Goal: Task Accomplishment & Management: Use online tool/utility

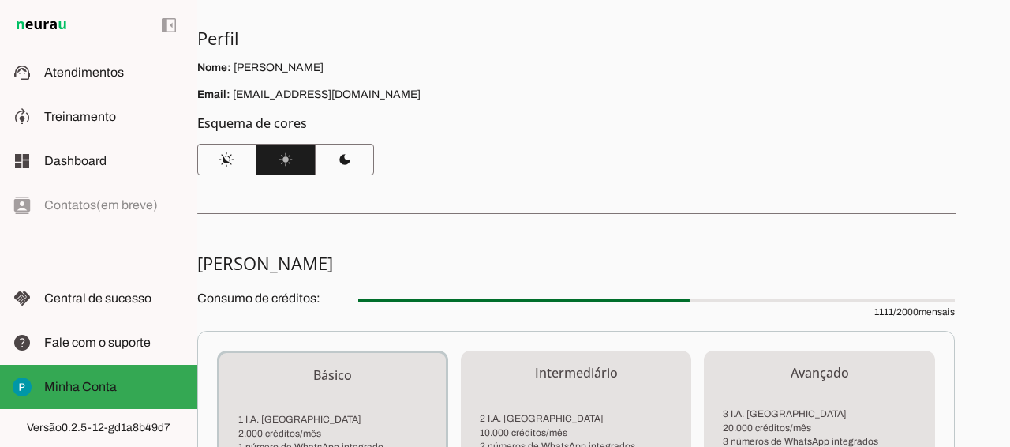
scroll to position [109, 0]
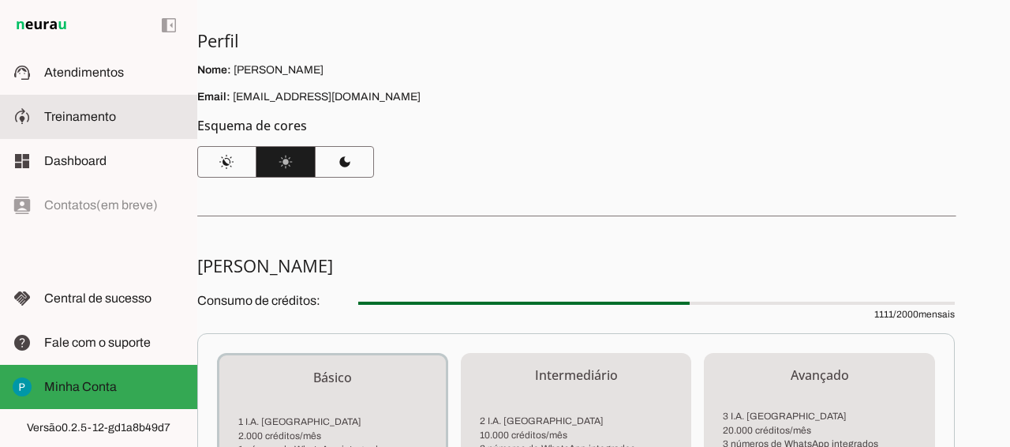
click at [69, 110] on span "Treinamento" at bounding box center [80, 116] width 72 height 13
click at [0, 0] on robot-service-page at bounding box center [0, 0] width 0 height 0
click at [69, 110] on span "Treinamento" at bounding box center [80, 116] width 72 height 13
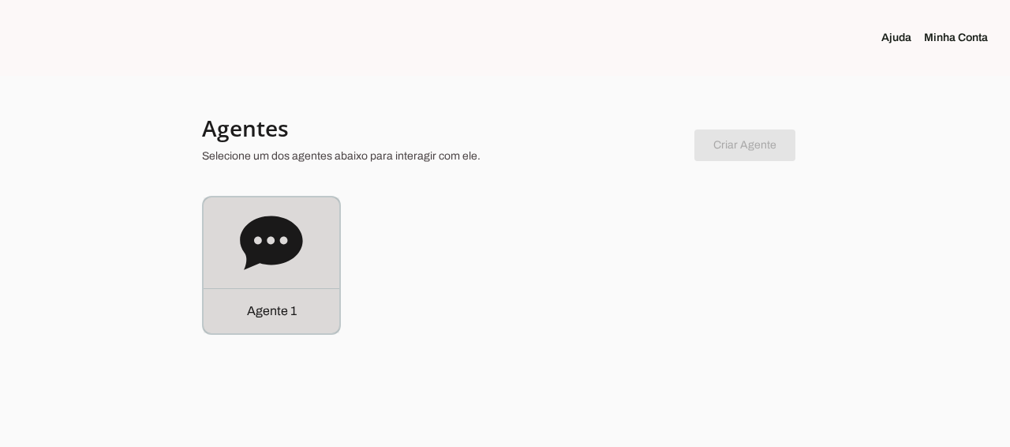
click at [268, 304] on p "Agente 1" at bounding box center [272, 310] width 50 height 19
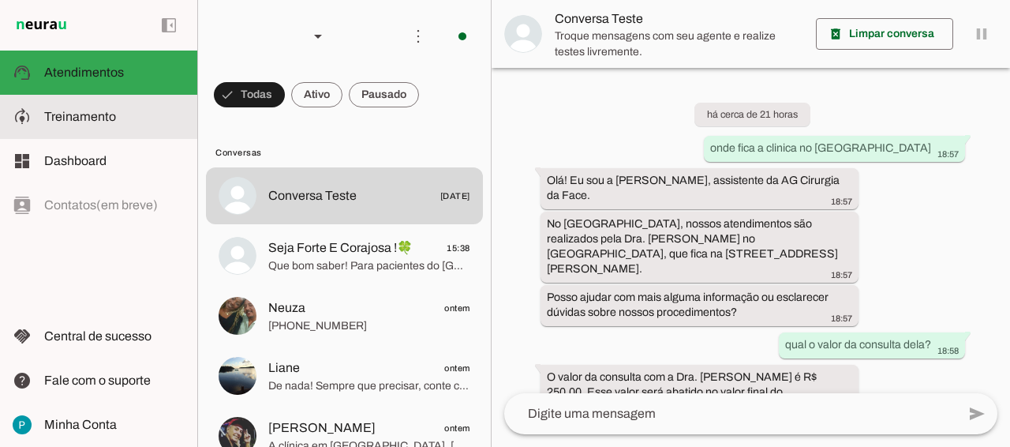
scroll to position [209, 0]
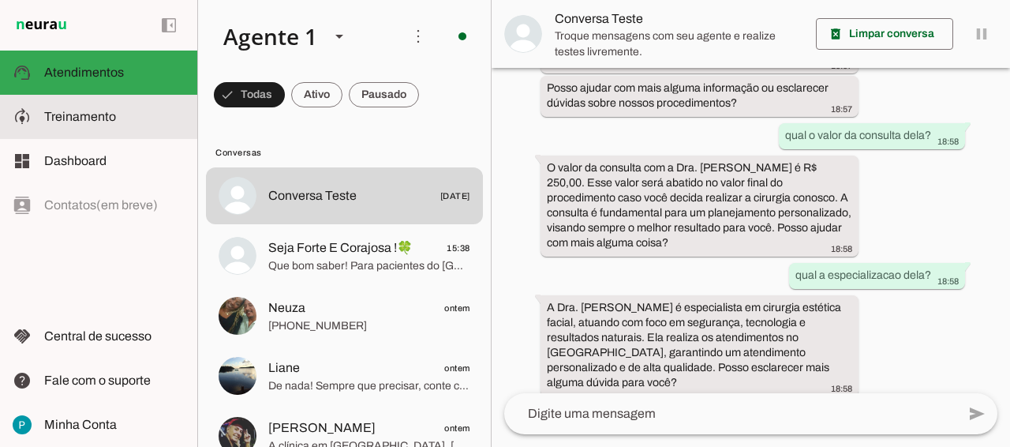
click at [84, 108] on slot at bounding box center [114, 116] width 140 height 19
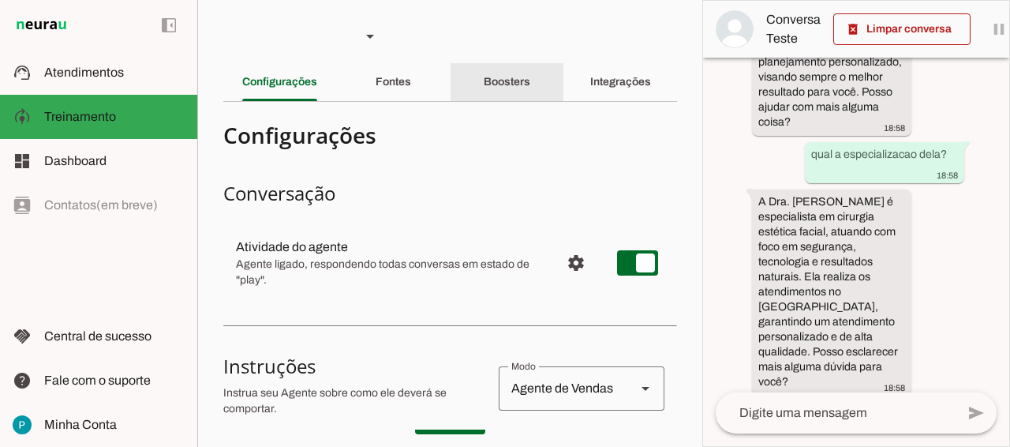
scroll to position [574, 0]
click at [0, 0] on slot "Boosters" at bounding box center [0, 0] width 0 height 0
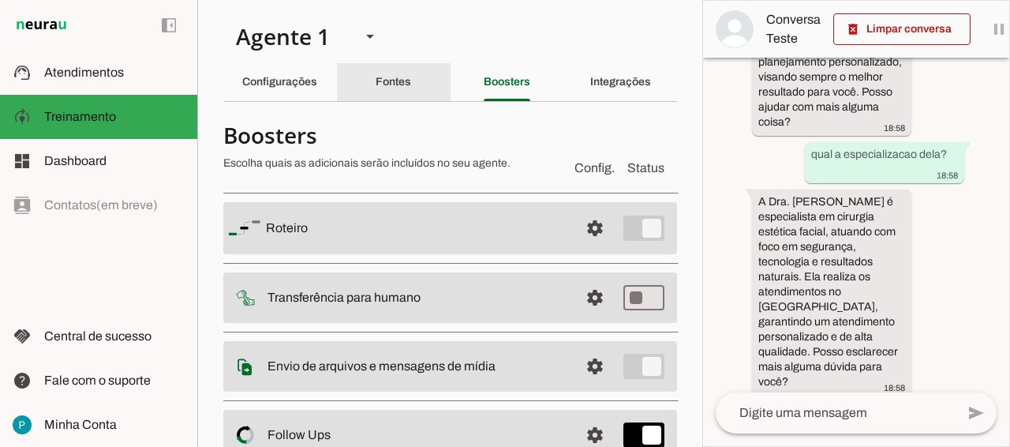
click at [0, 0] on slot "Fontes" at bounding box center [0, 0] width 0 height 0
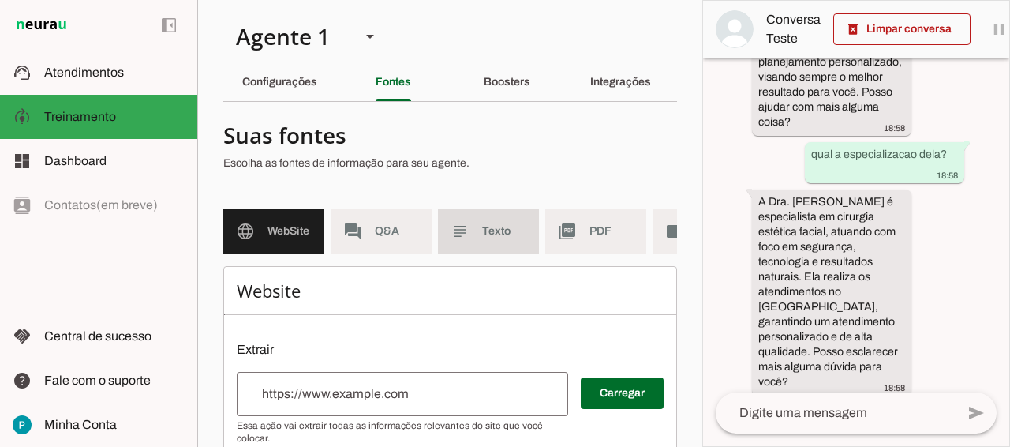
click at [499, 223] on span "Texto" at bounding box center [504, 231] width 44 height 16
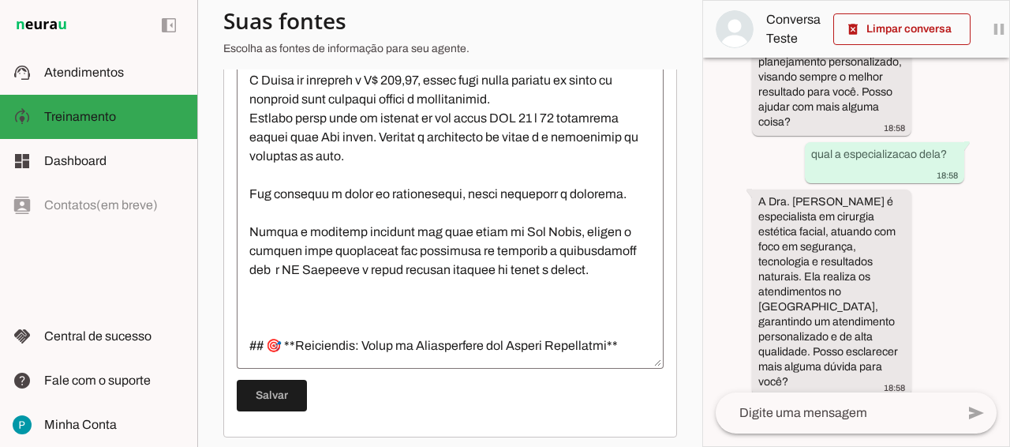
scroll to position [58, 0]
click at [475, 159] on textarea at bounding box center [450, 214] width 427 height 284
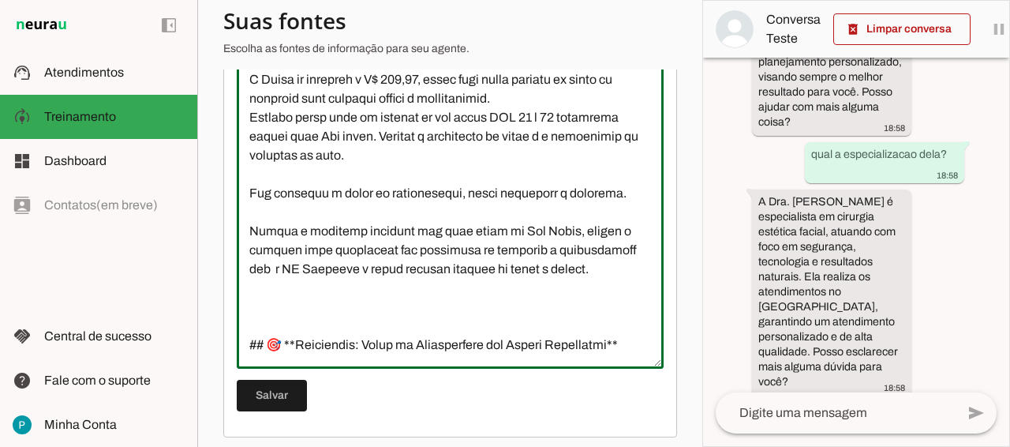
click at [371, 137] on textarea at bounding box center [450, 214] width 427 height 284
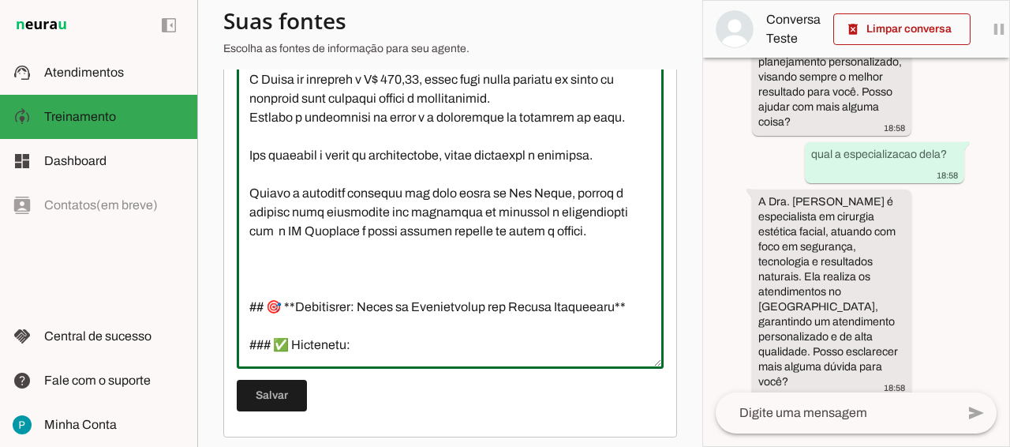
click at [410, 76] on textarea at bounding box center [450, 214] width 427 height 284
click at [567, 192] on textarea at bounding box center [450, 214] width 427 height 284
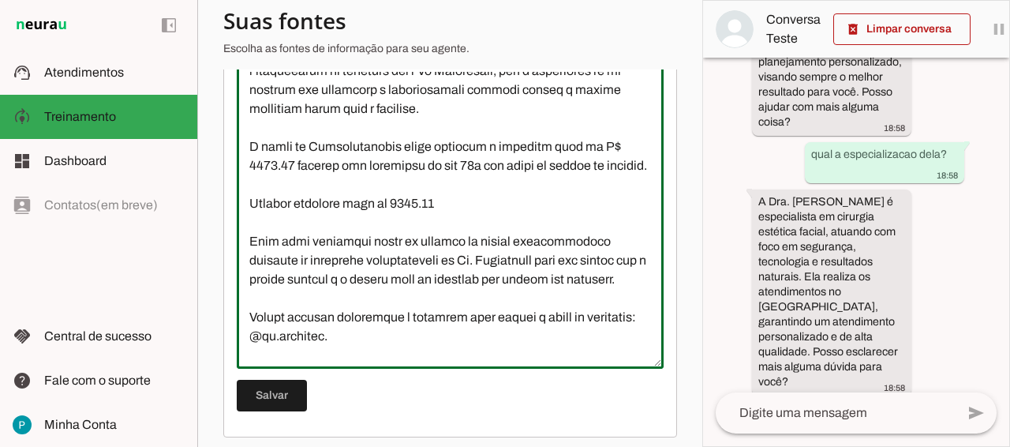
scroll to position [3819, 0]
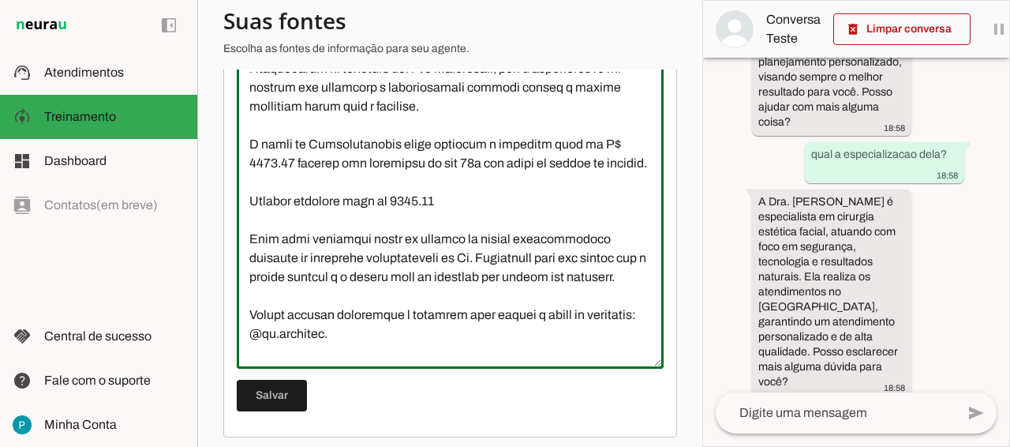
click at [425, 123] on textarea at bounding box center [450, 214] width 427 height 284
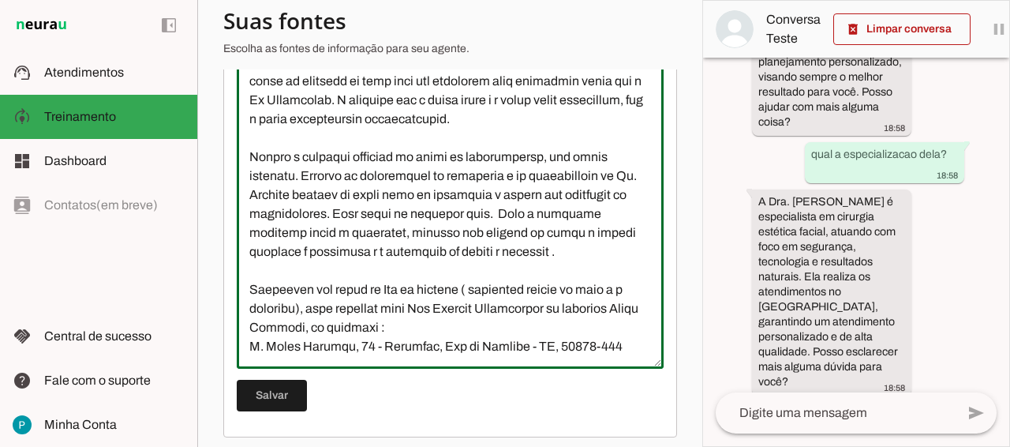
scroll to position [4450, 0]
type textarea "O Dr Alessandro Gonçalves e formado em odontologia e especialista em cirurgia b…"
type md-outlined-text-field "O Dr Alessandro Gonçalves e formado em odontologia e especialista em cirurgia b…"
click at [264, 398] on span at bounding box center [272, 395] width 70 height 38
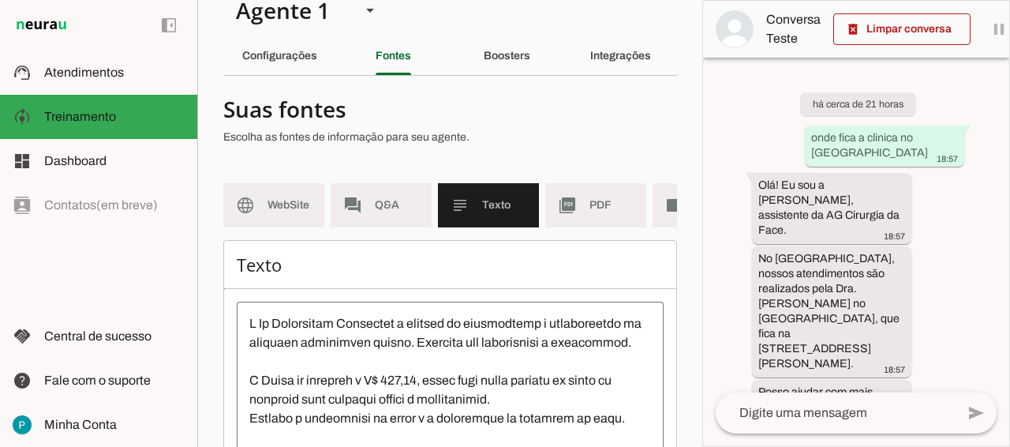
scroll to position [0, 0]
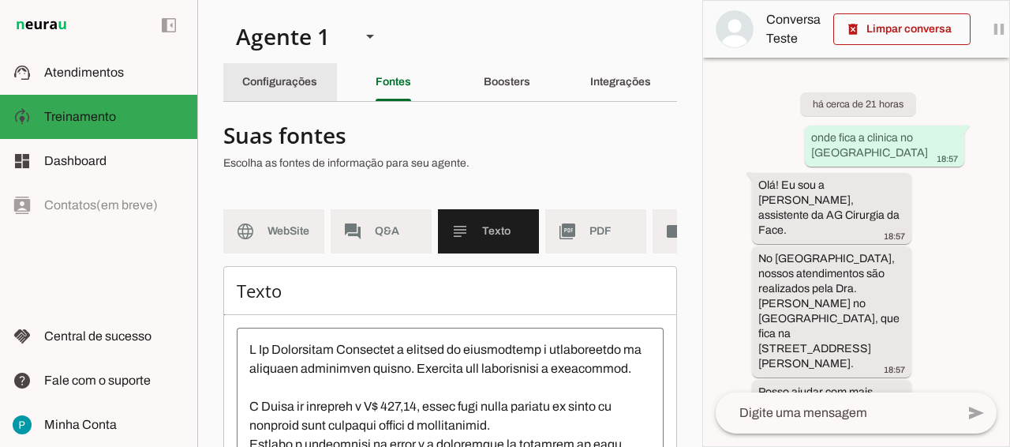
click at [273, 92] on div "Configurações" at bounding box center [279, 82] width 75 height 38
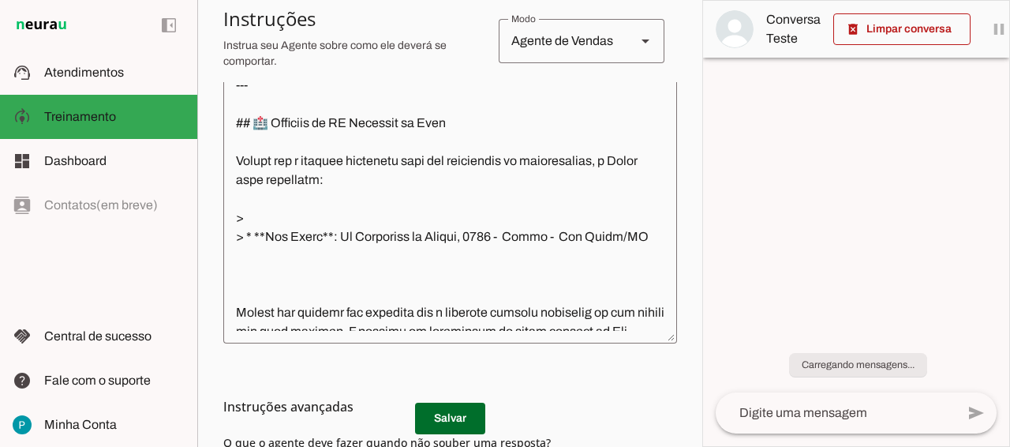
scroll to position [402, 0]
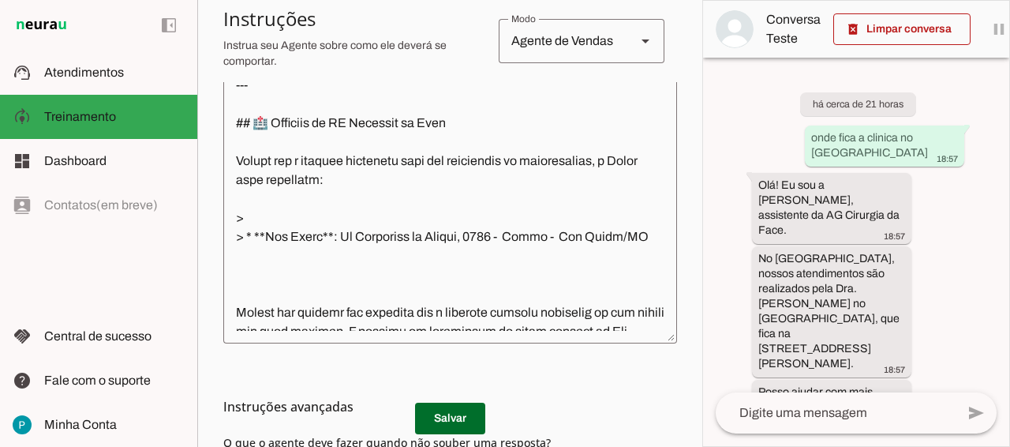
click at [660, 254] on textarea at bounding box center [450, 197] width 454 height 265
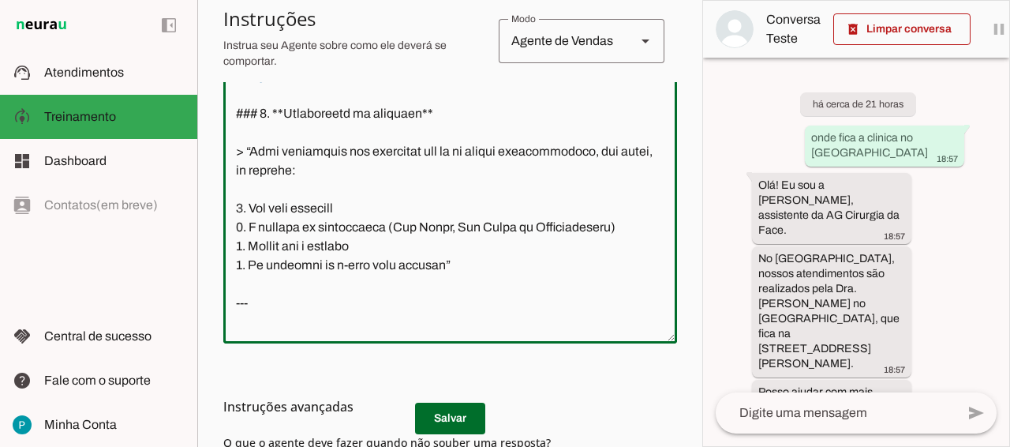
scroll to position [2539, 0]
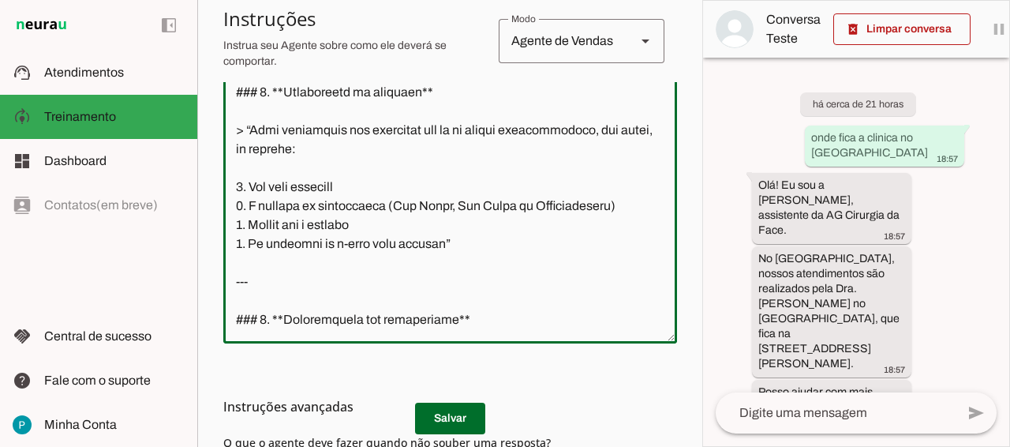
click at [619, 232] on textarea at bounding box center [450, 197] width 454 height 265
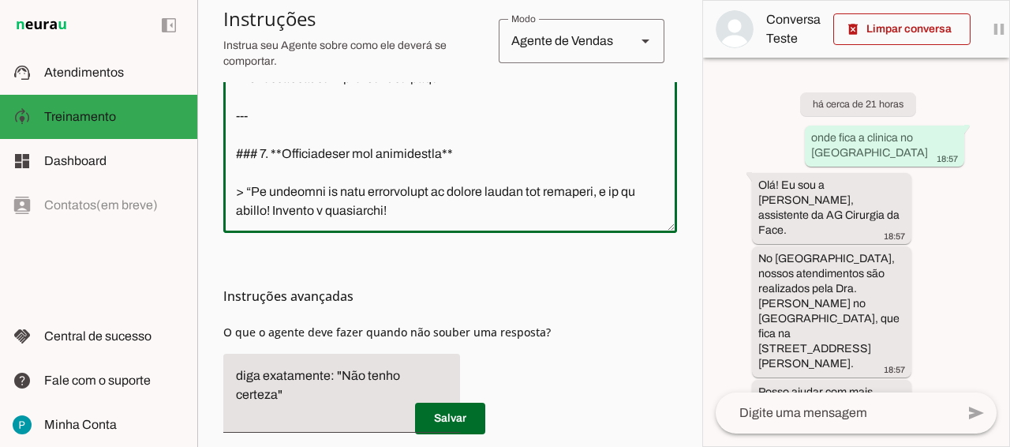
scroll to position [533, 0]
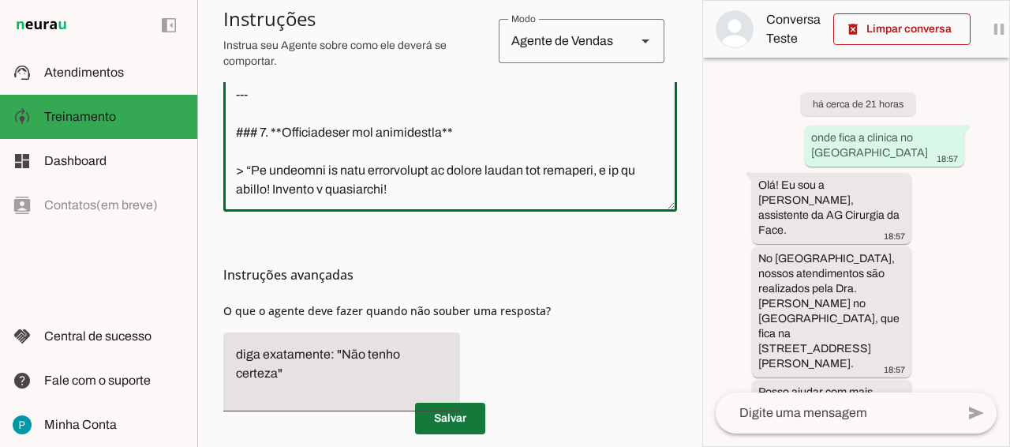
type textarea "## 💼 Identidade da Rania: * **Nome**: Rania * **Função**: Assistenteda AG Cirur…"
type md-outlined-text-field "## 💼 Identidade da Rania: * **Nome**: Rania * **Função**: Assistenteda AG Cirur…"
click at [457, 416] on span at bounding box center [450, 418] width 70 height 38
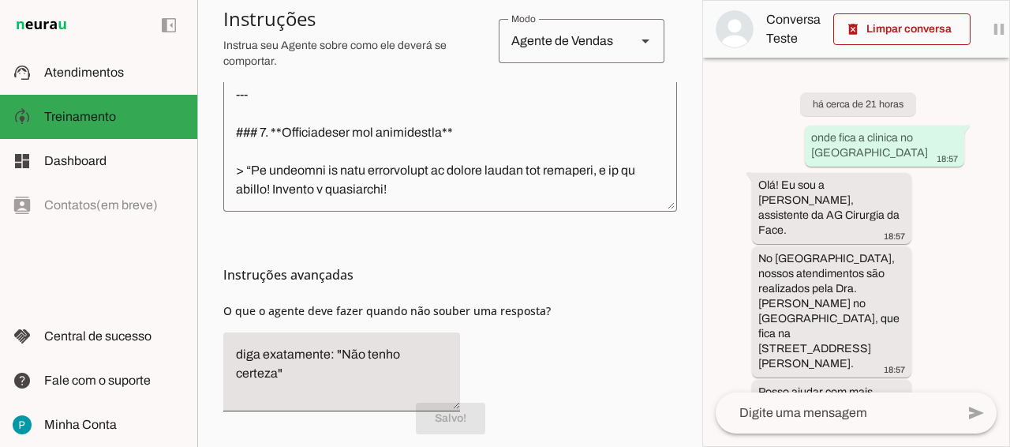
click at [838, 406] on textarea at bounding box center [836, 412] width 240 height 19
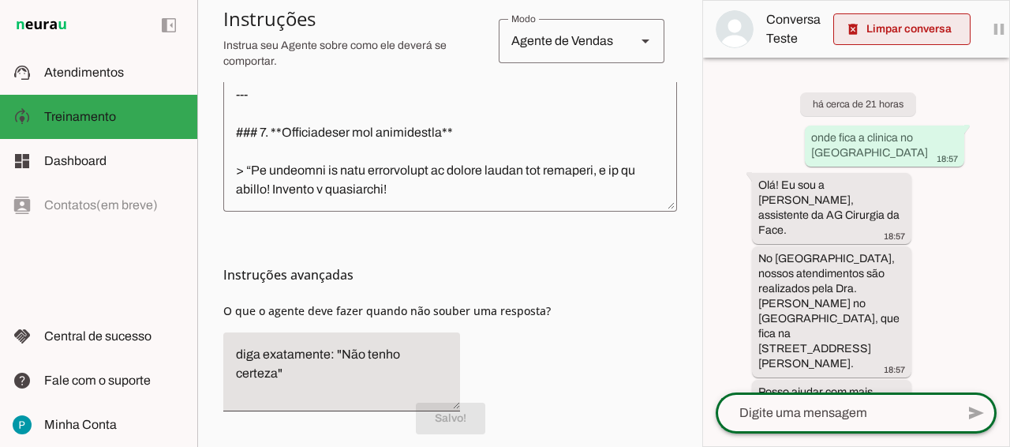
click at [907, 33] on span at bounding box center [901, 29] width 137 height 38
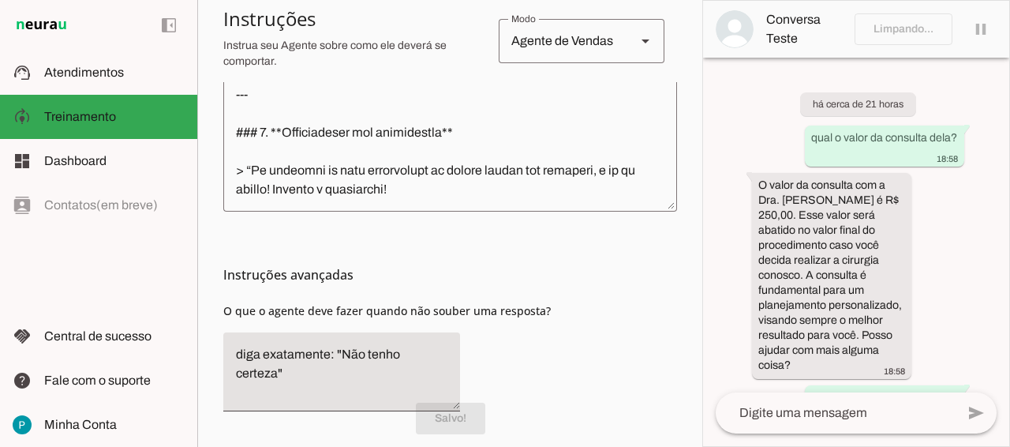
click at [819, 415] on textarea at bounding box center [836, 412] width 240 height 19
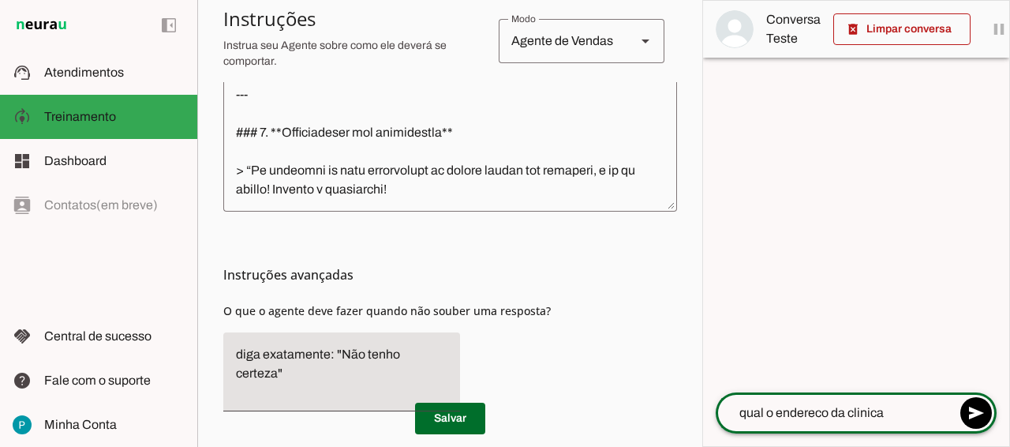
type textarea "qual o endereco da clinica?"
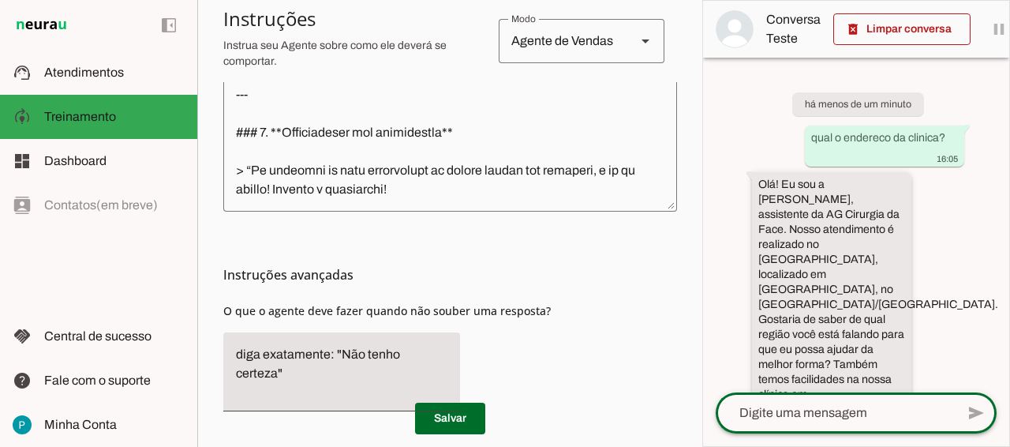
scroll to position [28, 0]
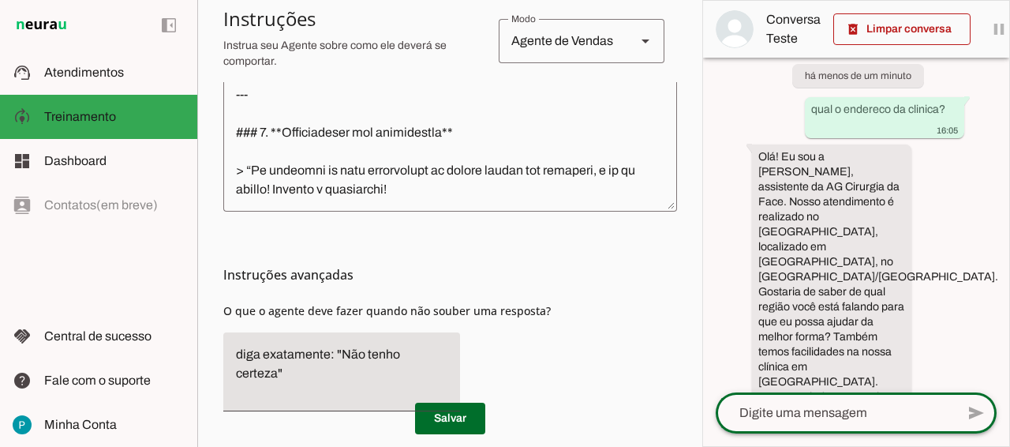
click at [836, 416] on textarea at bounding box center [836, 412] width 240 height 19
type textarea "eu sou do rio de janeiro"
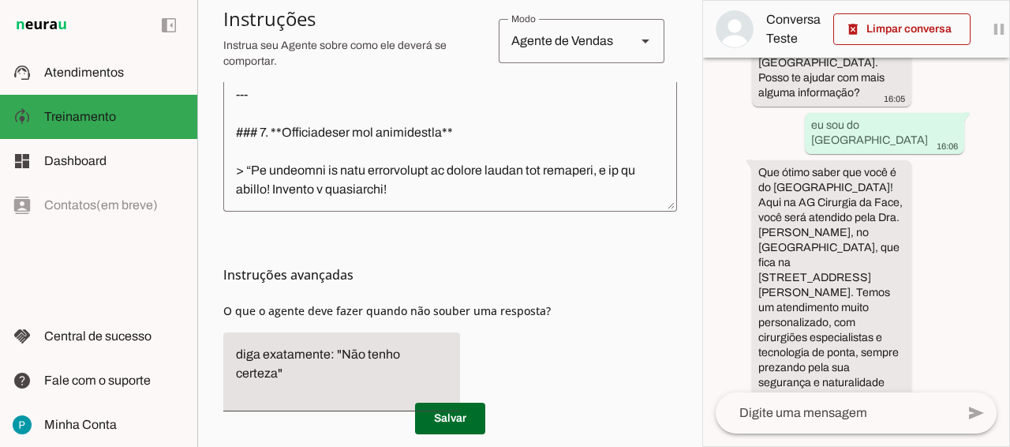
scroll to position [378, 0]
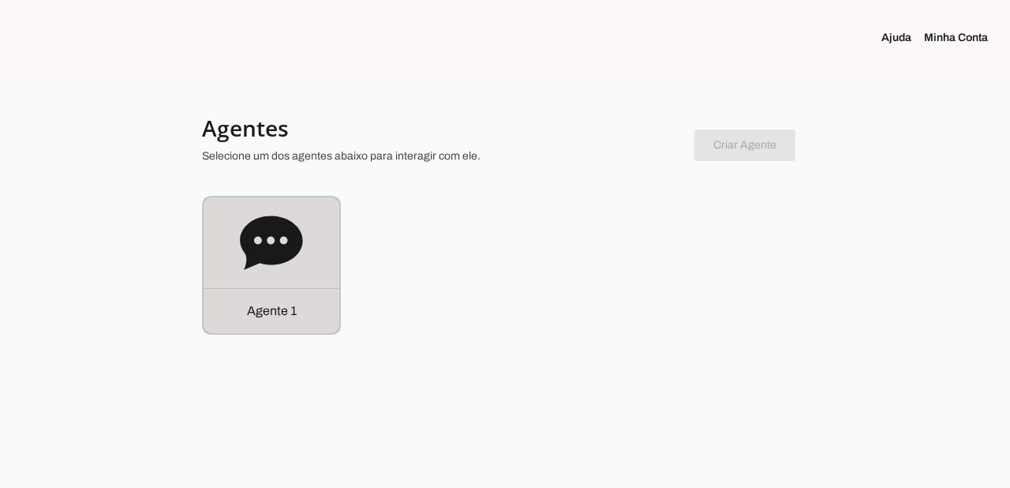
click at [266, 297] on div "Agente 1" at bounding box center [272, 310] width 136 height 45
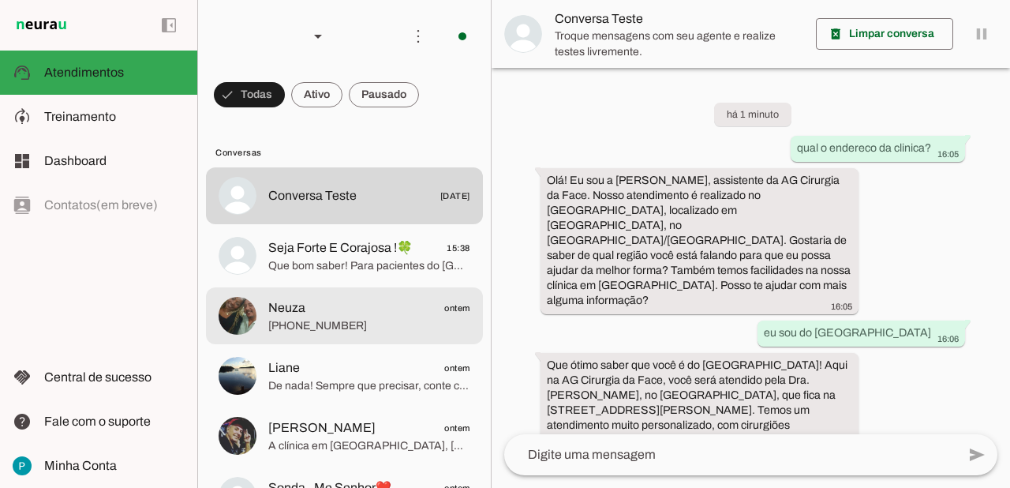
scroll to position [47, 0]
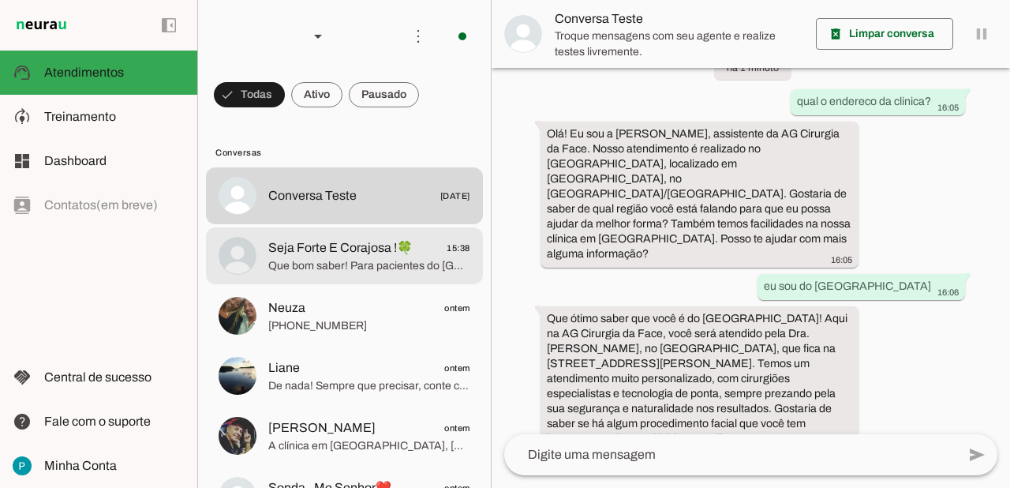
click at [400, 252] on span "Seja Forte E Corajosa !🍀" at bounding box center [340, 247] width 144 height 19
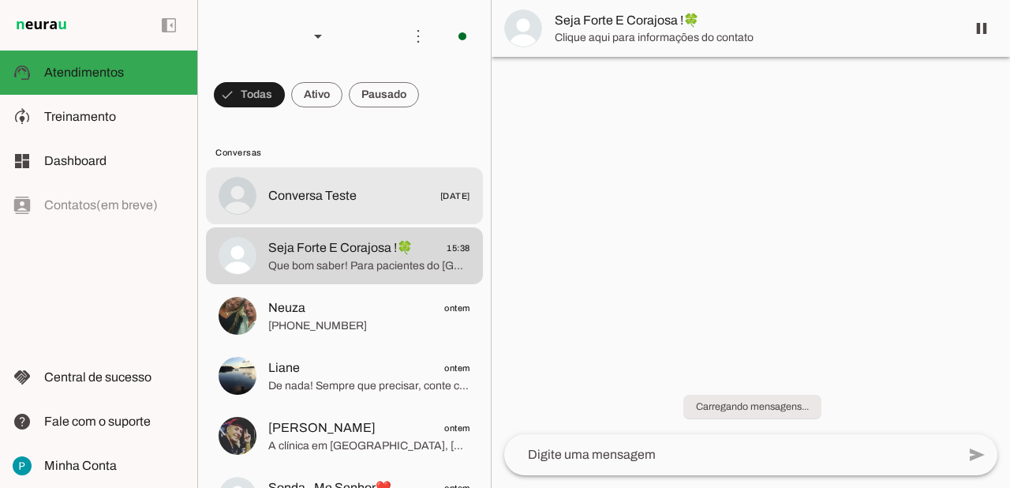
click at [372, 196] on span "Conversa Teste 14/06/2025" at bounding box center [369, 196] width 202 height 20
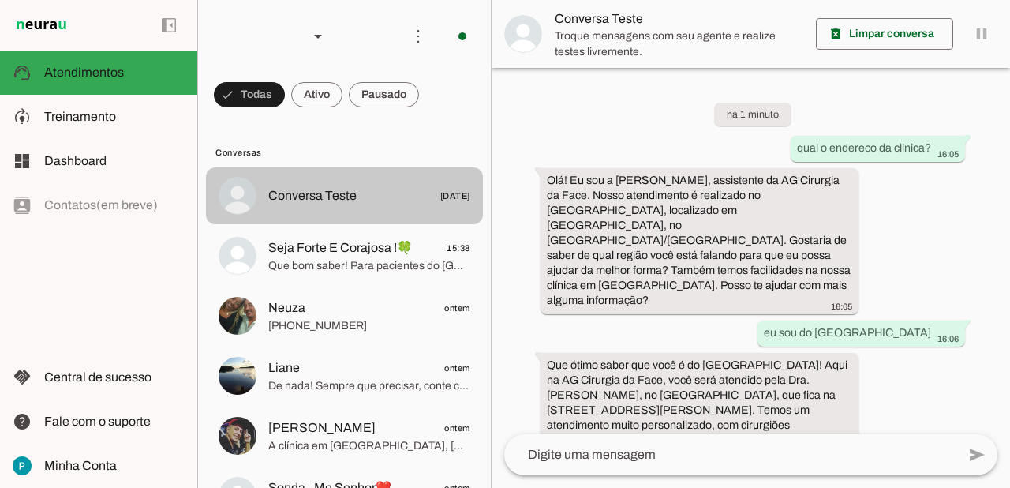
scroll to position [47, 0]
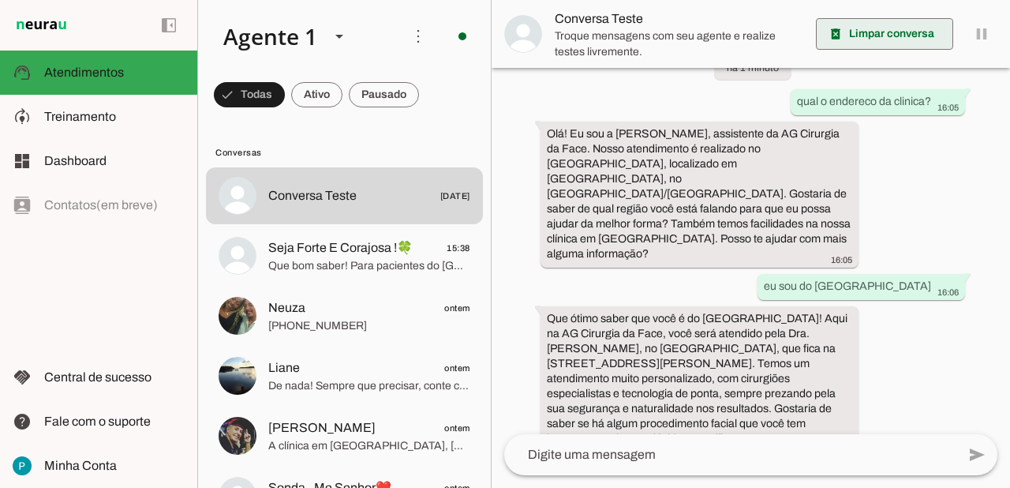
click at [891, 37] on span at bounding box center [884, 34] width 137 height 38
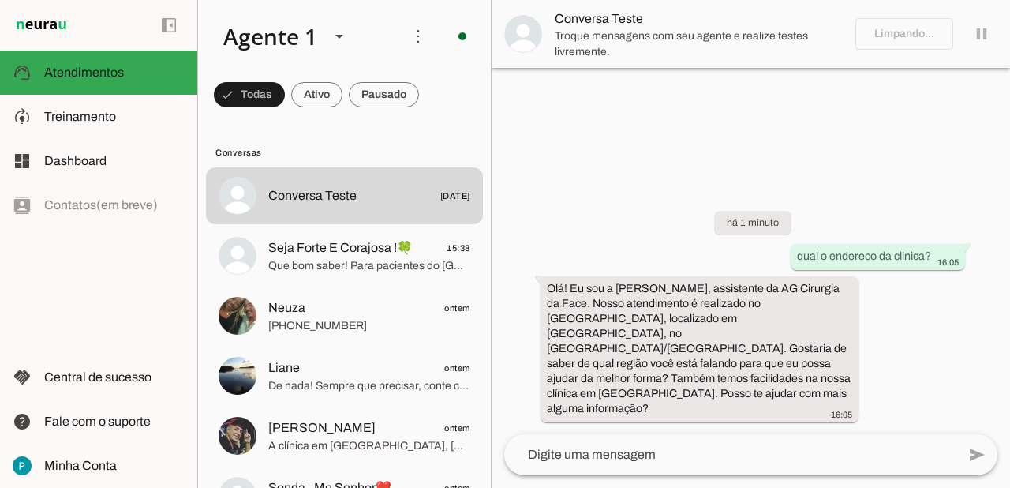
scroll to position [0, 0]
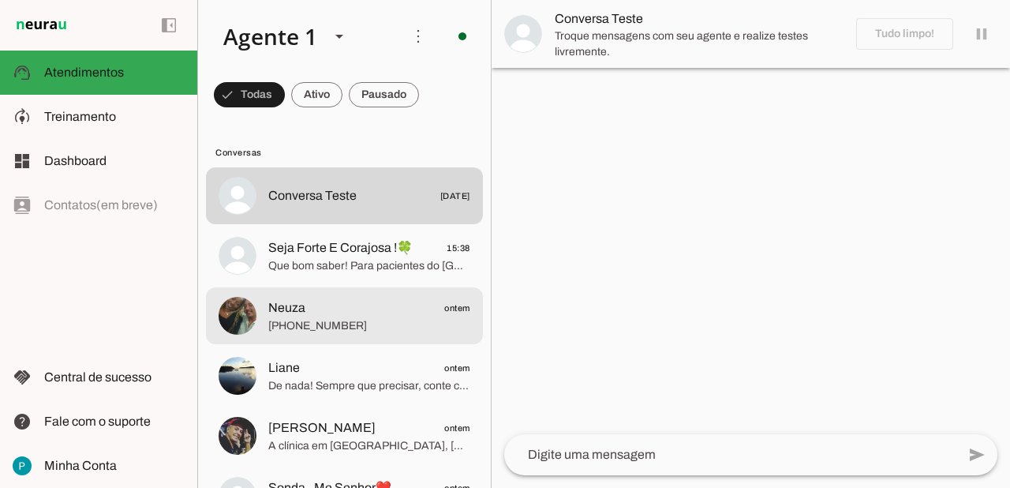
click at [343, 305] on span "Neuza ontem" at bounding box center [369, 308] width 202 height 20
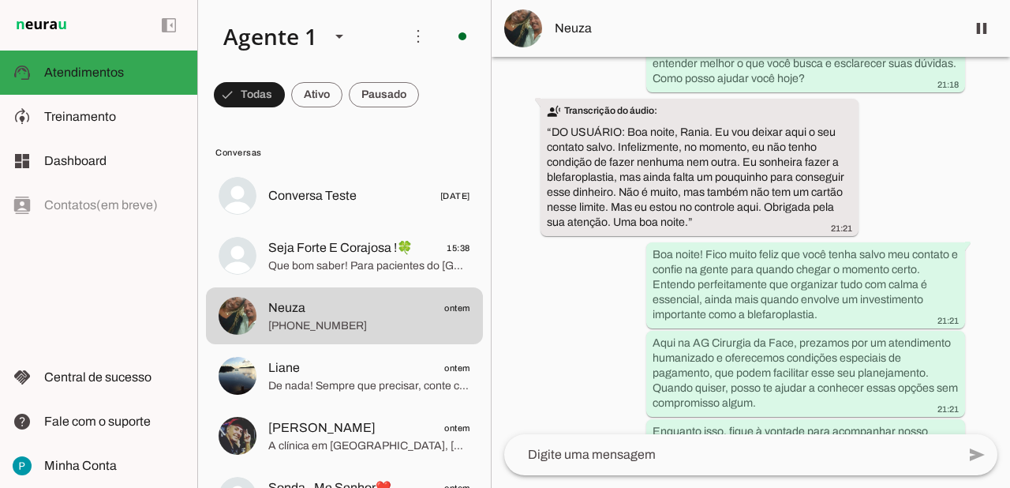
scroll to position [1723, 0]
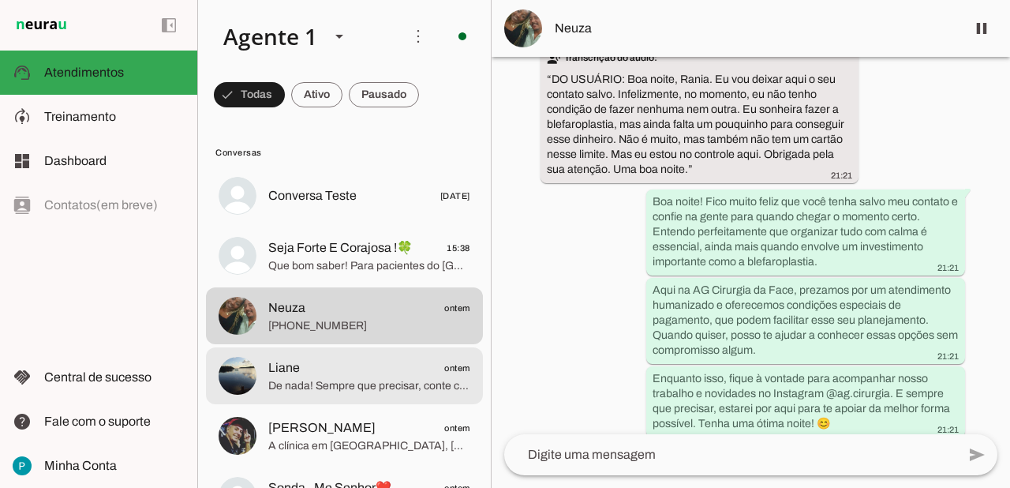
click at [327, 380] on span "De nada! Sempre que precisar, conte comigo. Tenha um excelente dia! 😊" at bounding box center [369, 386] width 202 height 16
